Goal: Task Accomplishment & Management: Manage account settings

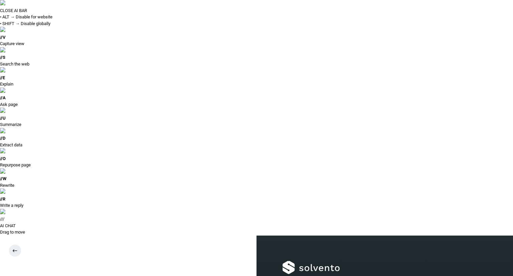
type input "**********"
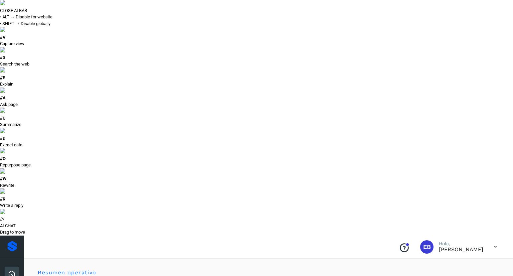
click at [447, 273] on button "Todas" at bounding box center [428, 279] width 49 height 12
